Goal: Check status: Check status

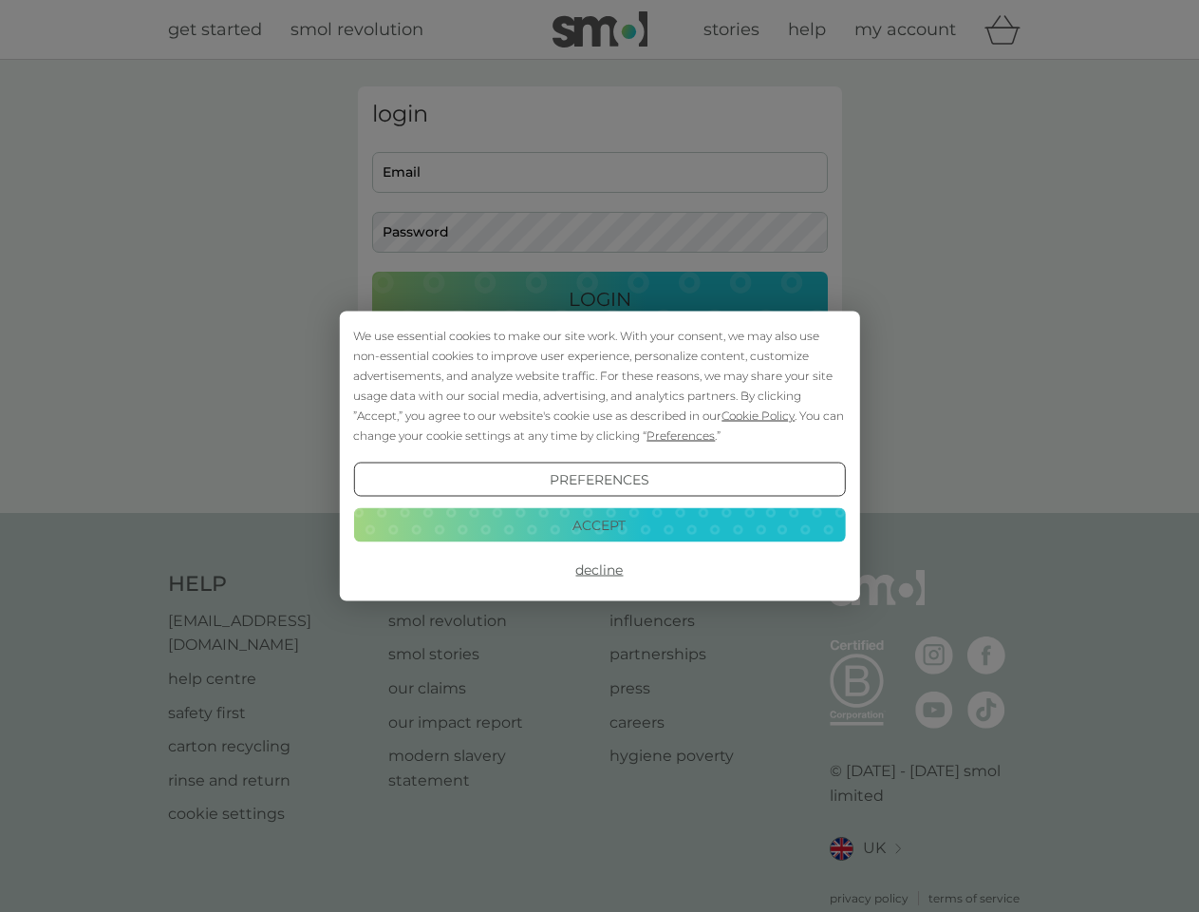
click at [759, 415] on span "Cookie Policy" at bounding box center [758, 415] width 73 height 14
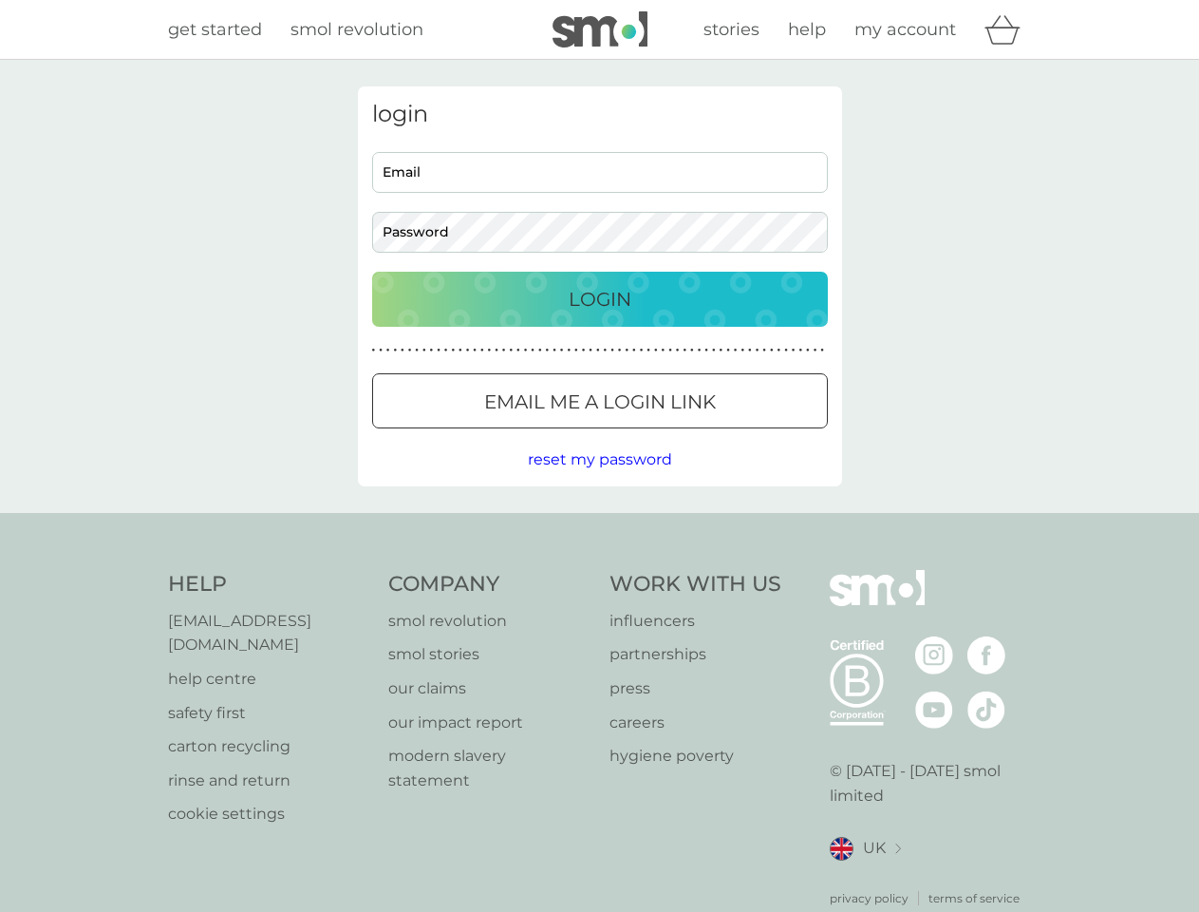
click at [679, 435] on div "login Email Password Login ● ● ● ● ● ● ● ● ● ● ● ● ● ● ● ● ● ● ● ● ● ● ● ● ● ● …" at bounding box center [600, 286] width 484 height 400
click at [599, 479] on div "login Email Password Login ● ● ● ● ● ● ● ● ● ● ● ● ● ● ● ● ● ● ● ● ● ● ● ● ● ● …" at bounding box center [600, 286] width 484 height 400
click at [599, 570] on div "Help [EMAIL_ADDRESS][DOMAIN_NAME] help centre safety first carton recycling rin…" at bounding box center [600, 738] width 864 height 337
click at [599, 524] on div "Help [EMAIL_ADDRESS][DOMAIN_NAME] help centre safety first carton recycling rin…" at bounding box center [599, 738] width 1199 height 451
